Goal: Task Accomplishment & Management: Manage account settings

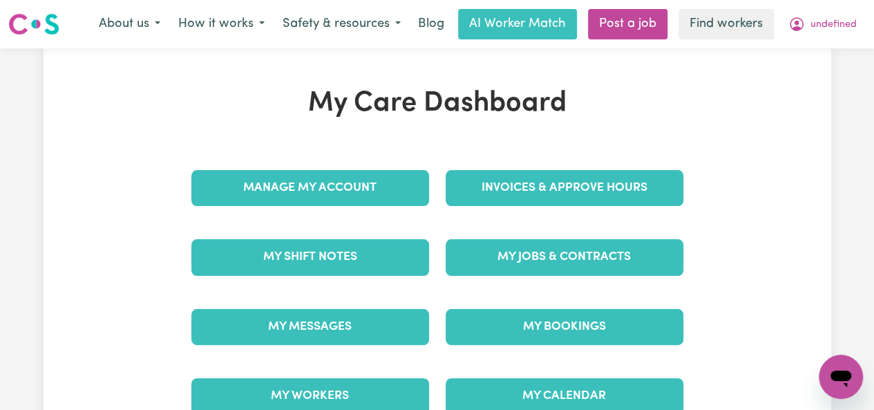
click at [564, 188] on link "Invoices & Approve Hours" at bounding box center [565, 188] width 238 height 36
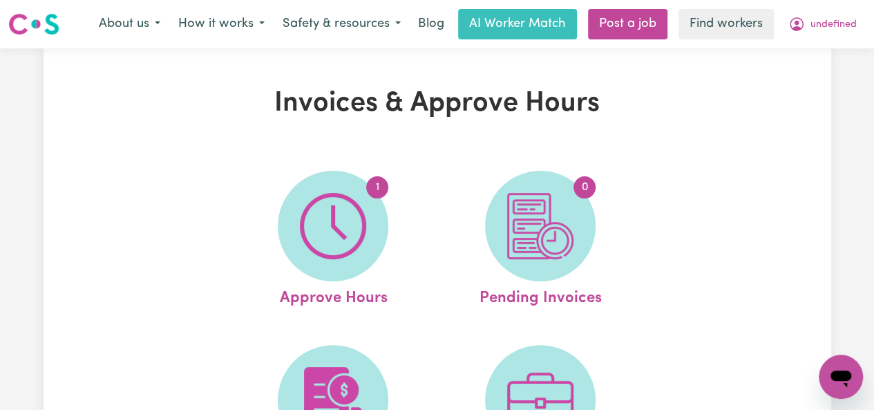
click at [333, 241] on link "1 Approve Hours" at bounding box center [333, 241] width 199 height 140
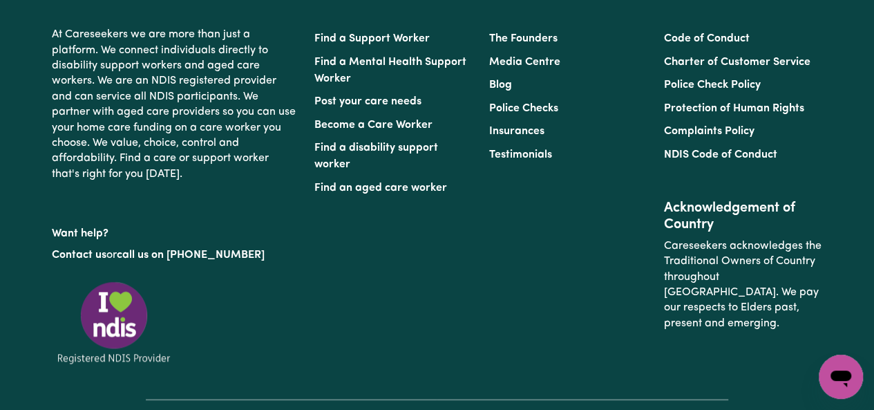
scroll to position [376, 0]
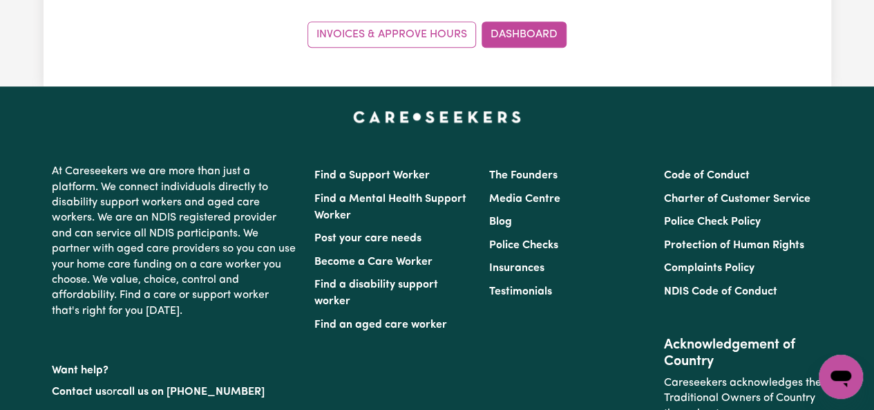
click at [392, 21] on link "Invoices & Approve Hours" at bounding box center [392, 34] width 169 height 26
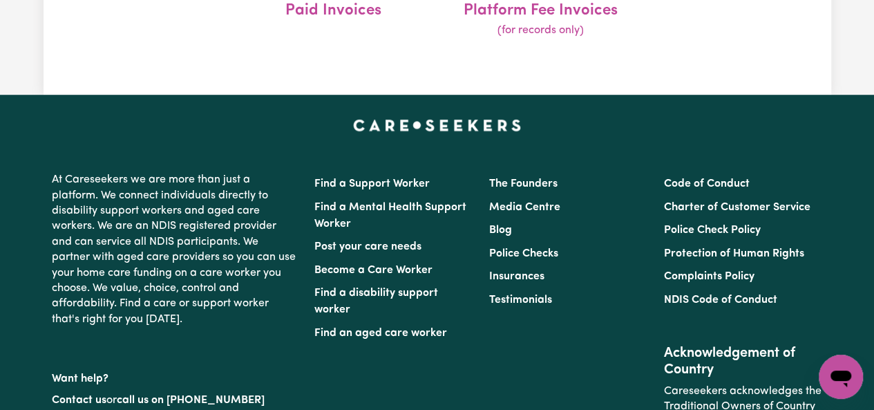
scroll to position [288, 0]
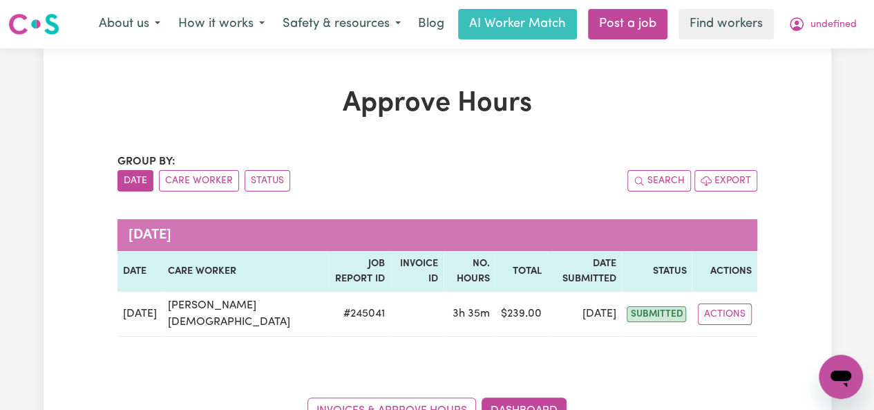
click at [736, 303] on button "Actions" at bounding box center [725, 313] width 54 height 21
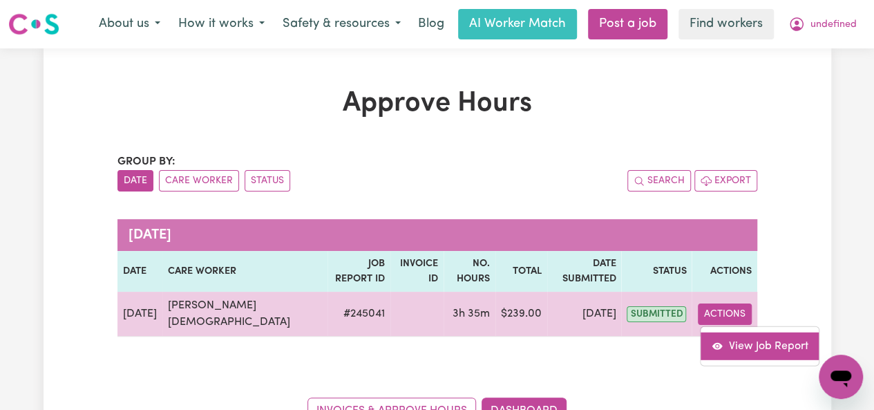
click at [727, 332] on link "View Job Report" at bounding box center [760, 346] width 118 height 28
select select "pm"
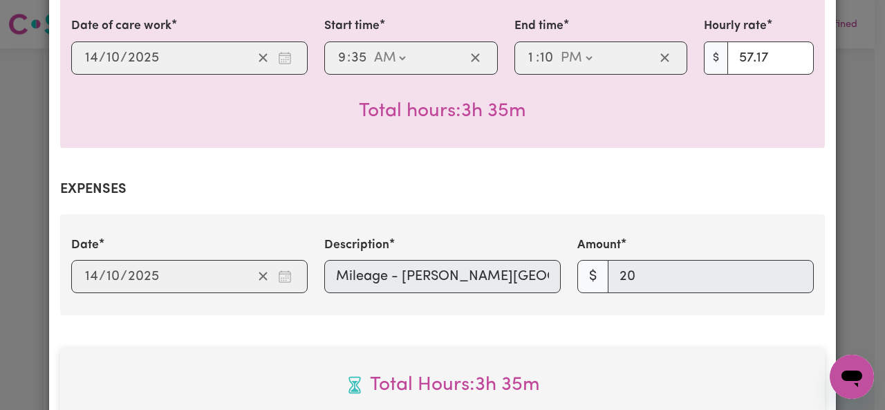
scroll to position [757, 0]
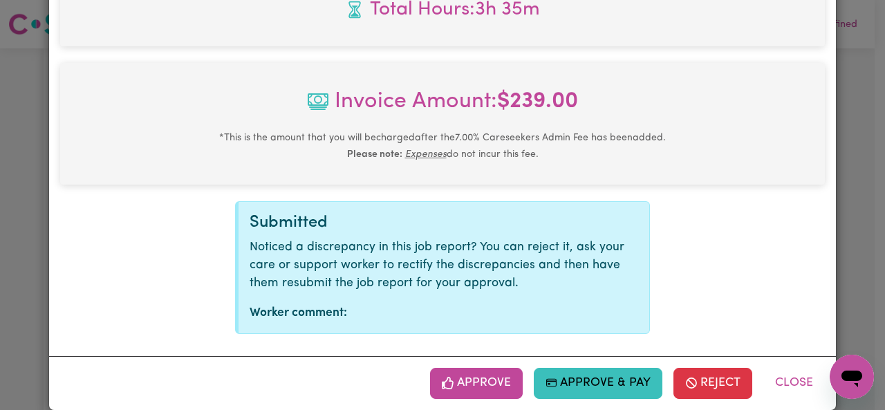
click at [507, 368] on button "Approve" at bounding box center [476, 383] width 93 height 30
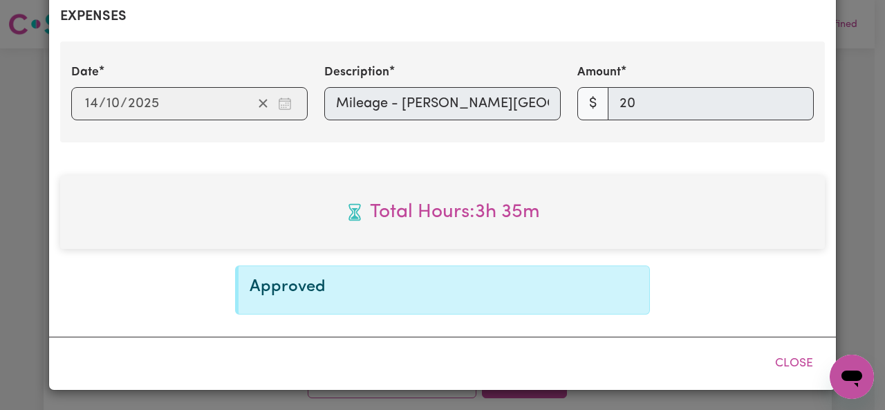
scroll to position [534, 0]
